Goal: Task Accomplishment & Management: Manage account settings

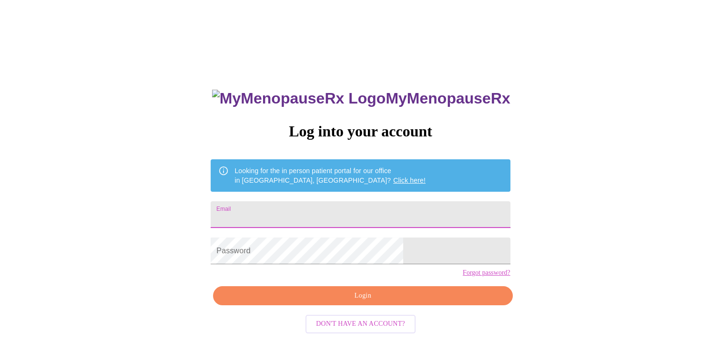
click at [398, 214] on input "Email" at bounding box center [360, 214] width 299 height 27
type input "[EMAIL_ADDRESS][DOMAIN_NAME]"
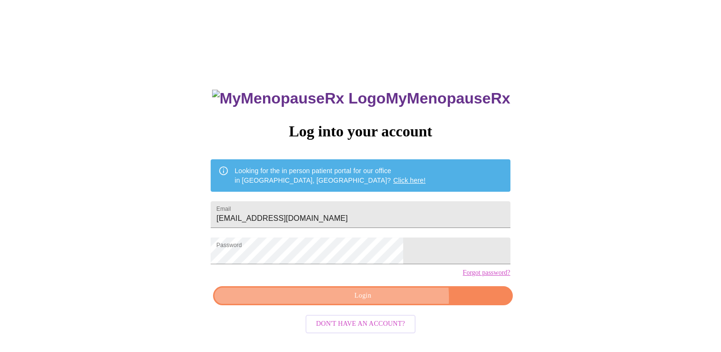
click at [384, 301] on span "Login" at bounding box center [362, 296] width 277 height 12
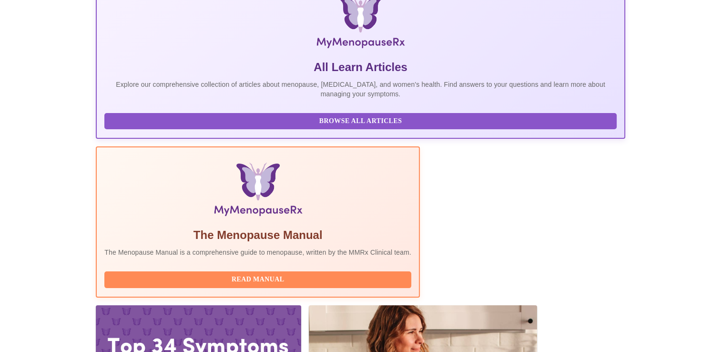
scroll to position [168, 0]
